Goal: Transaction & Acquisition: Purchase product/service

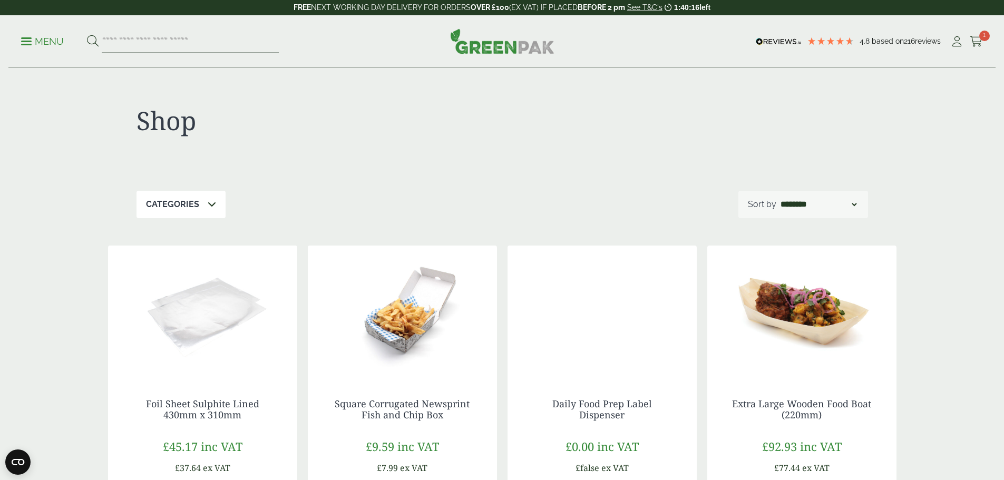
click at [211, 206] on icon at bounding box center [212, 204] width 8 height 8
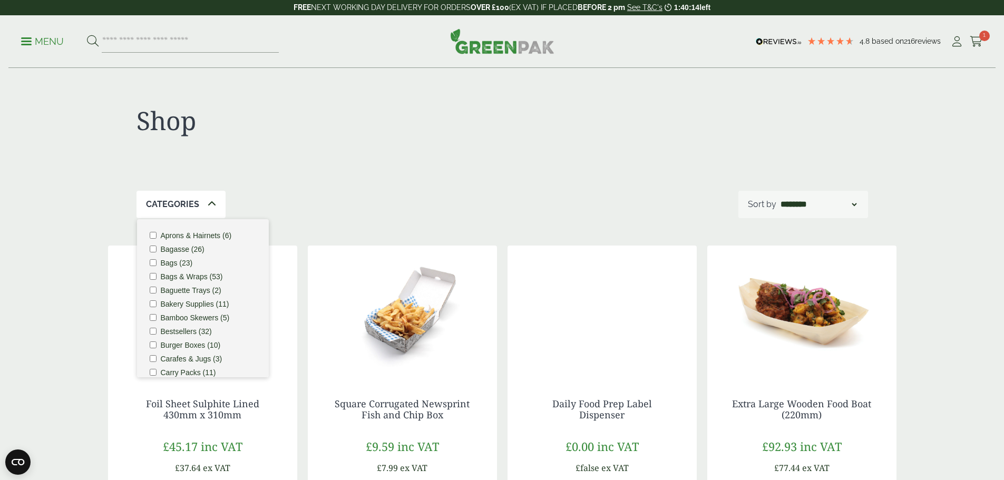
click at [211, 206] on icon at bounding box center [212, 204] width 8 height 8
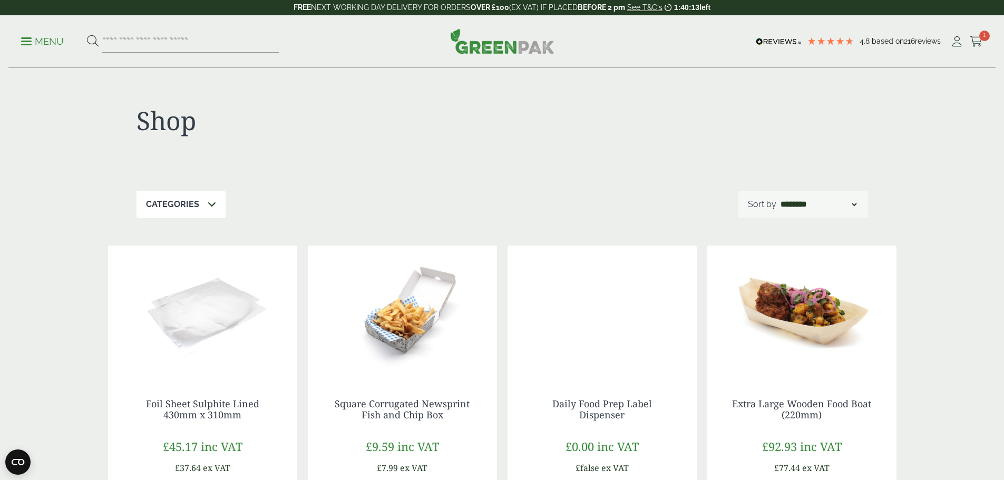
click at [26, 44] on link "Menu" at bounding box center [42, 40] width 43 height 11
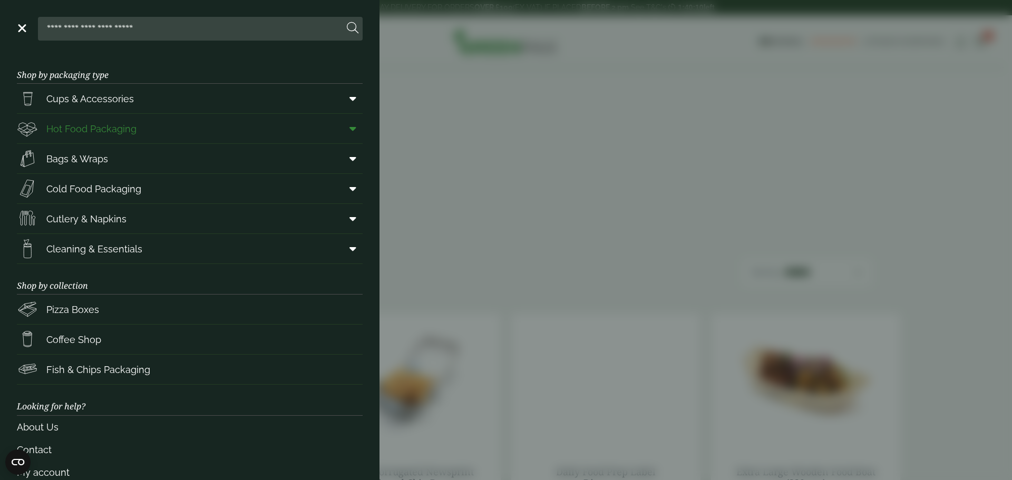
click at [341, 128] on span at bounding box center [351, 129] width 24 height 20
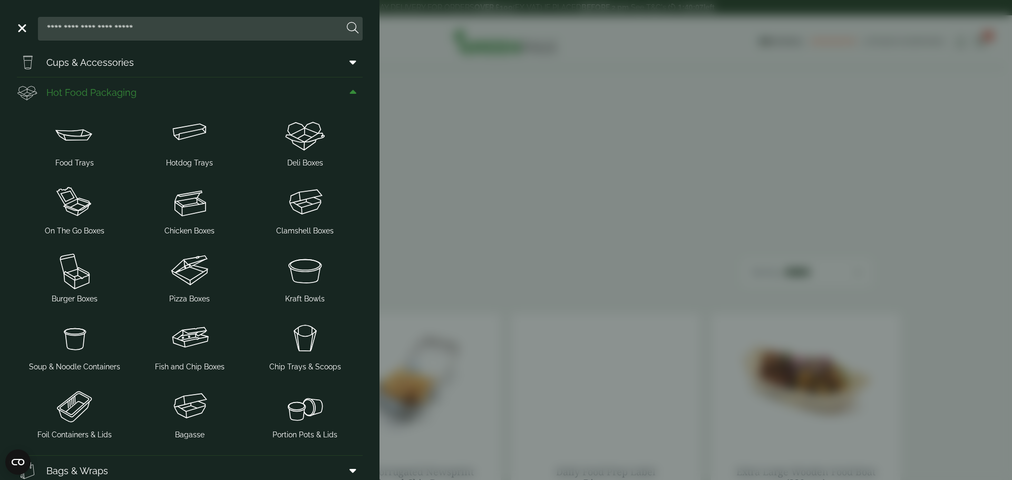
scroll to position [53, 0]
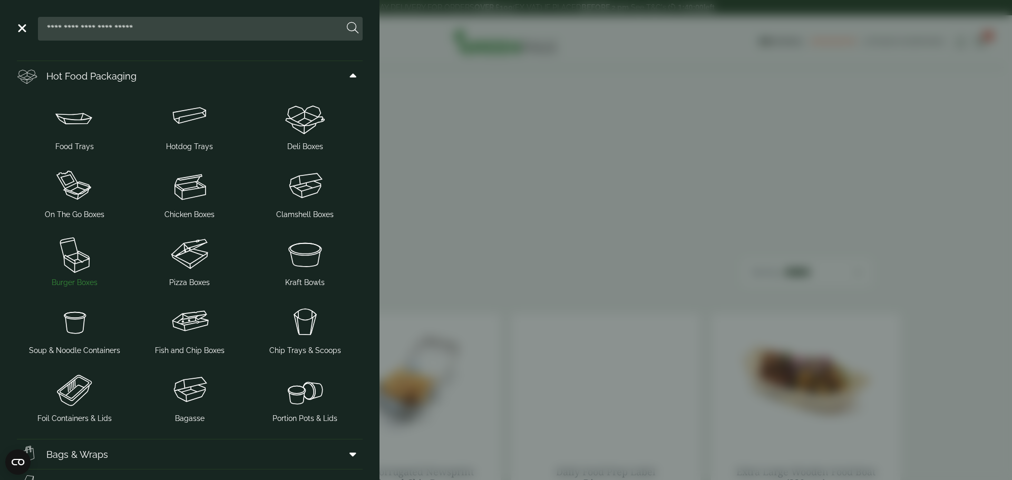
click at [74, 259] on img at bounding box center [74, 254] width 107 height 42
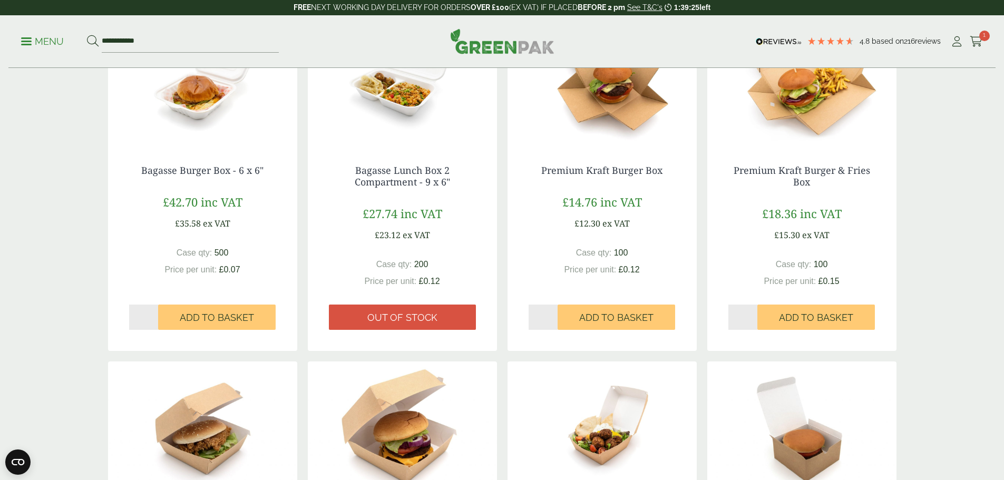
scroll to position [264, 0]
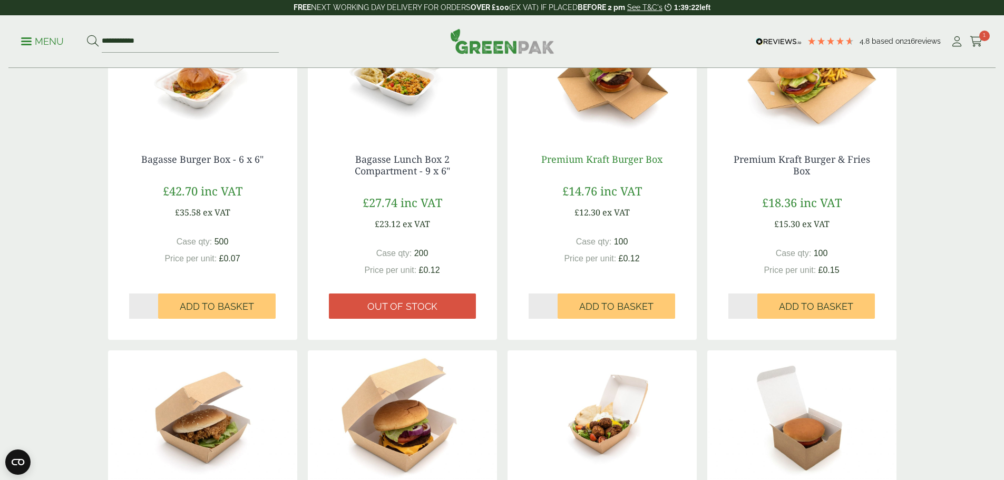
click at [601, 160] on link "Premium Kraft Burger Box" at bounding box center [602, 159] width 121 height 13
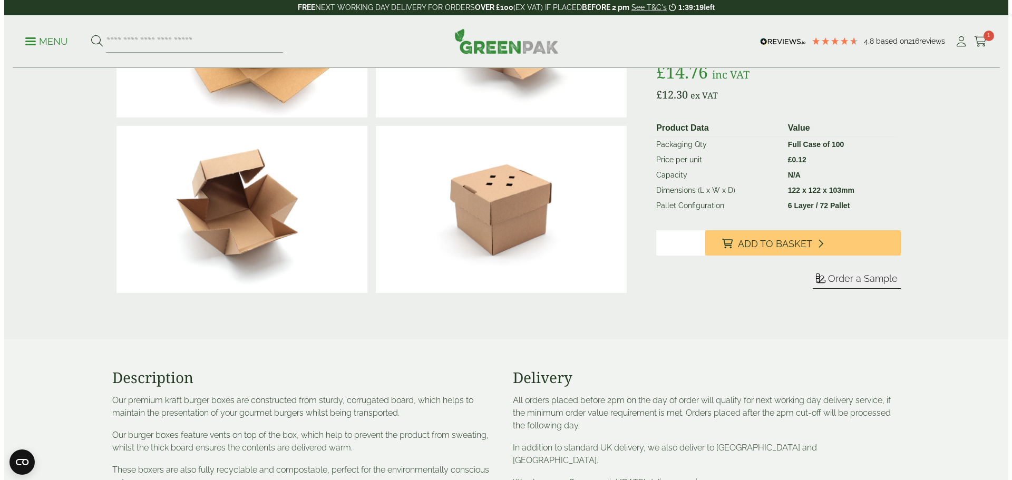
scroll to position [158, 0]
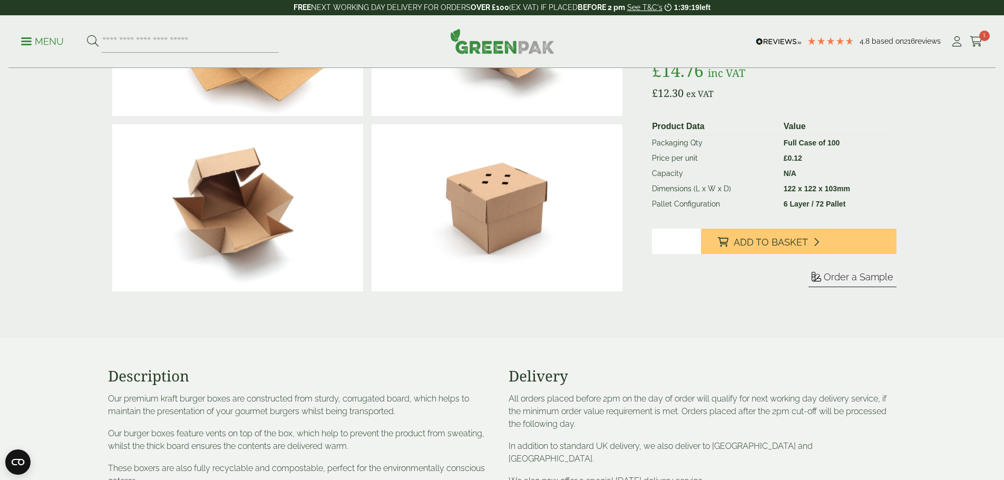
click at [874, 274] on span "Order a Sample" at bounding box center [859, 277] width 70 height 11
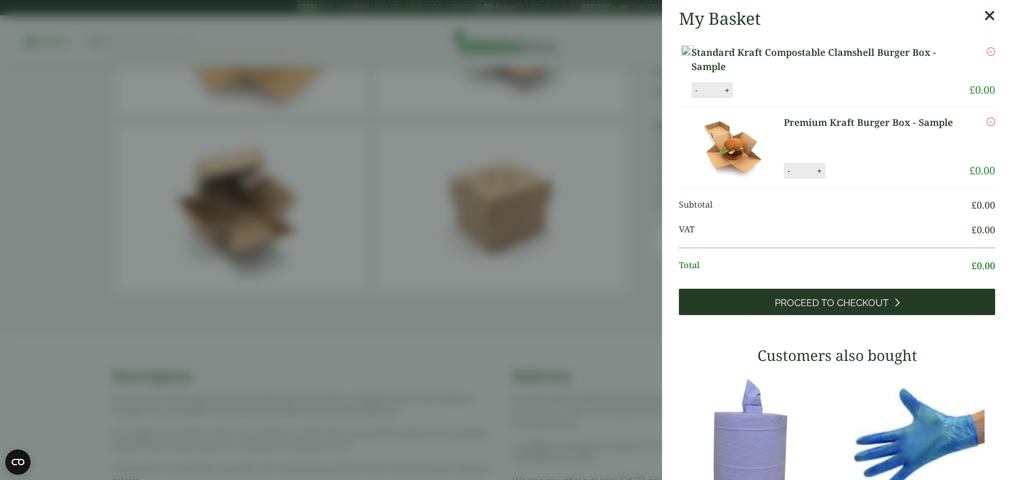
click at [799, 309] on span "Proceed to Checkout" at bounding box center [832, 303] width 114 height 12
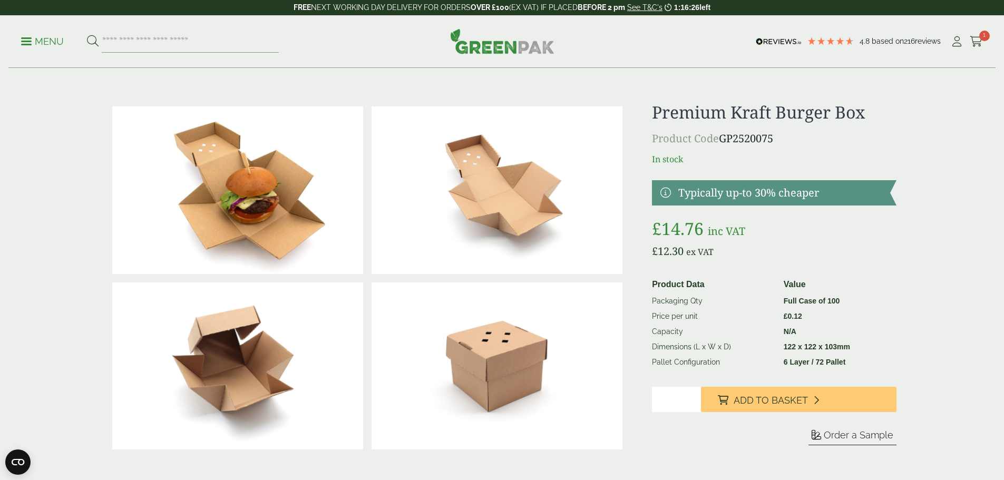
click at [830, 431] on span "Order a Sample" at bounding box center [859, 435] width 70 height 11
click at [35, 44] on link "Menu" at bounding box center [42, 40] width 43 height 11
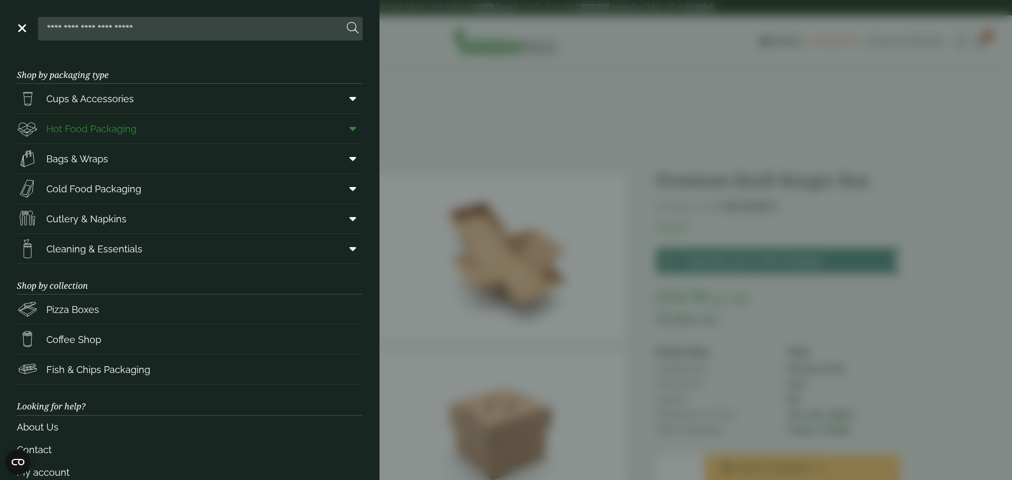
click at [65, 125] on span "Hot Food Packaging" at bounding box center [91, 129] width 90 height 14
